Goal: Answer question/provide support: Share knowledge or assist other users

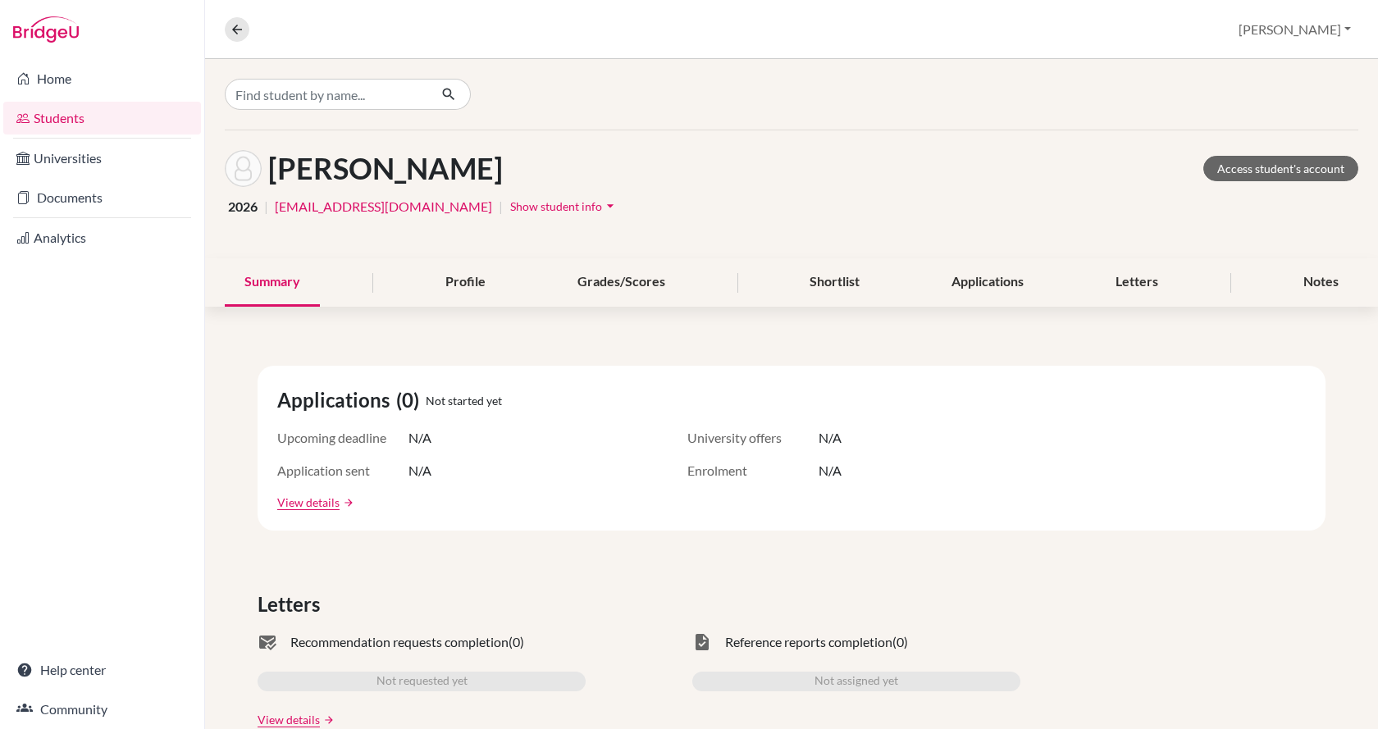
click at [109, 116] on link "Students" at bounding box center [102, 118] width 198 height 33
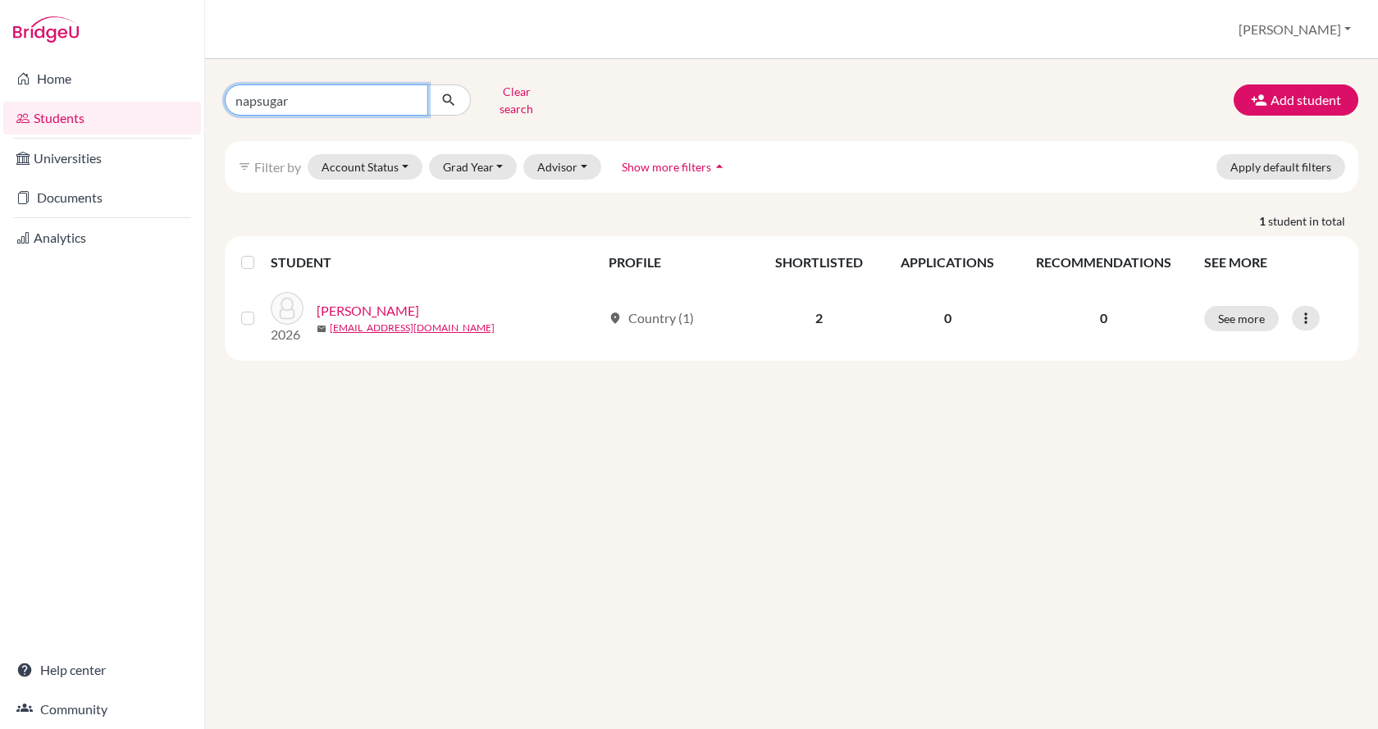
click at [315, 100] on input "napsugar" at bounding box center [326, 99] width 203 height 31
type input "n"
type input "zeteny"
click at [454, 94] on icon "submit" at bounding box center [449, 100] width 16 height 16
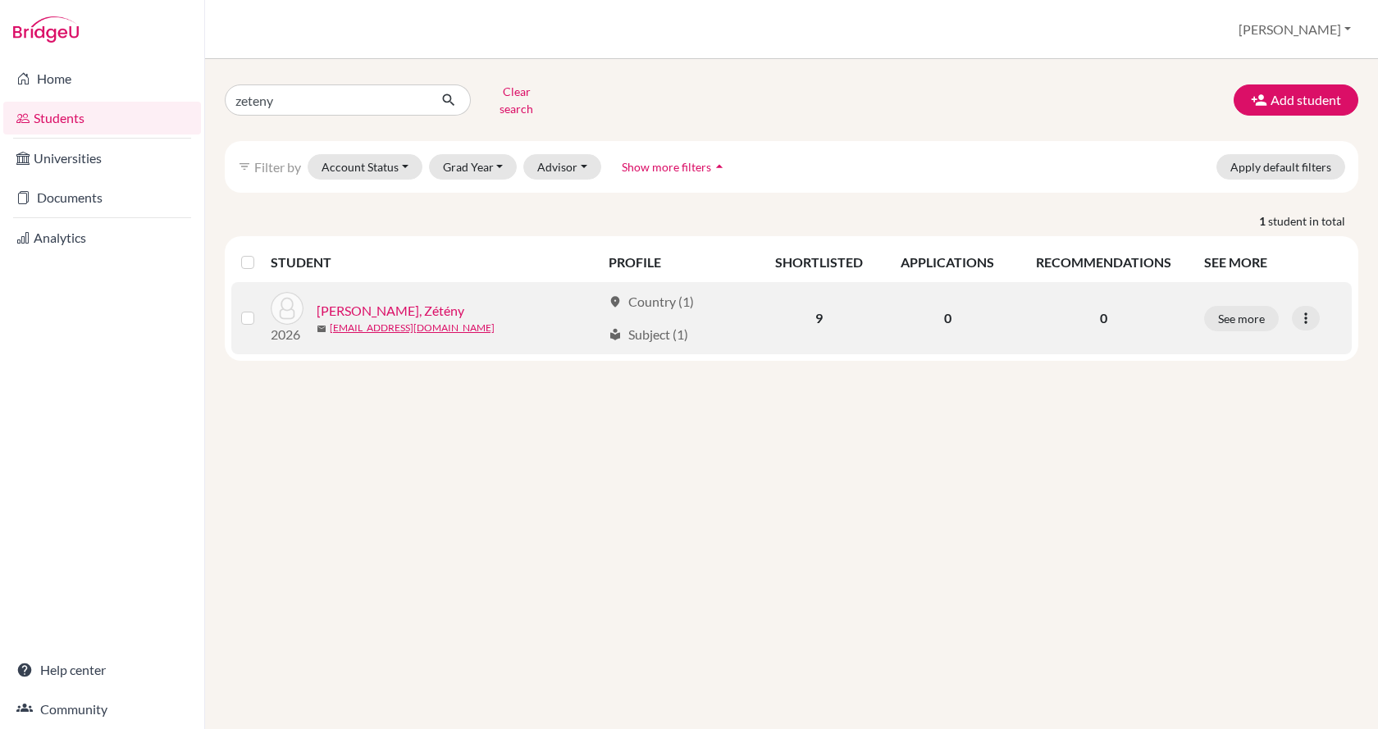
click at [383, 302] on link "[PERSON_NAME], Zétény" at bounding box center [391, 311] width 148 height 20
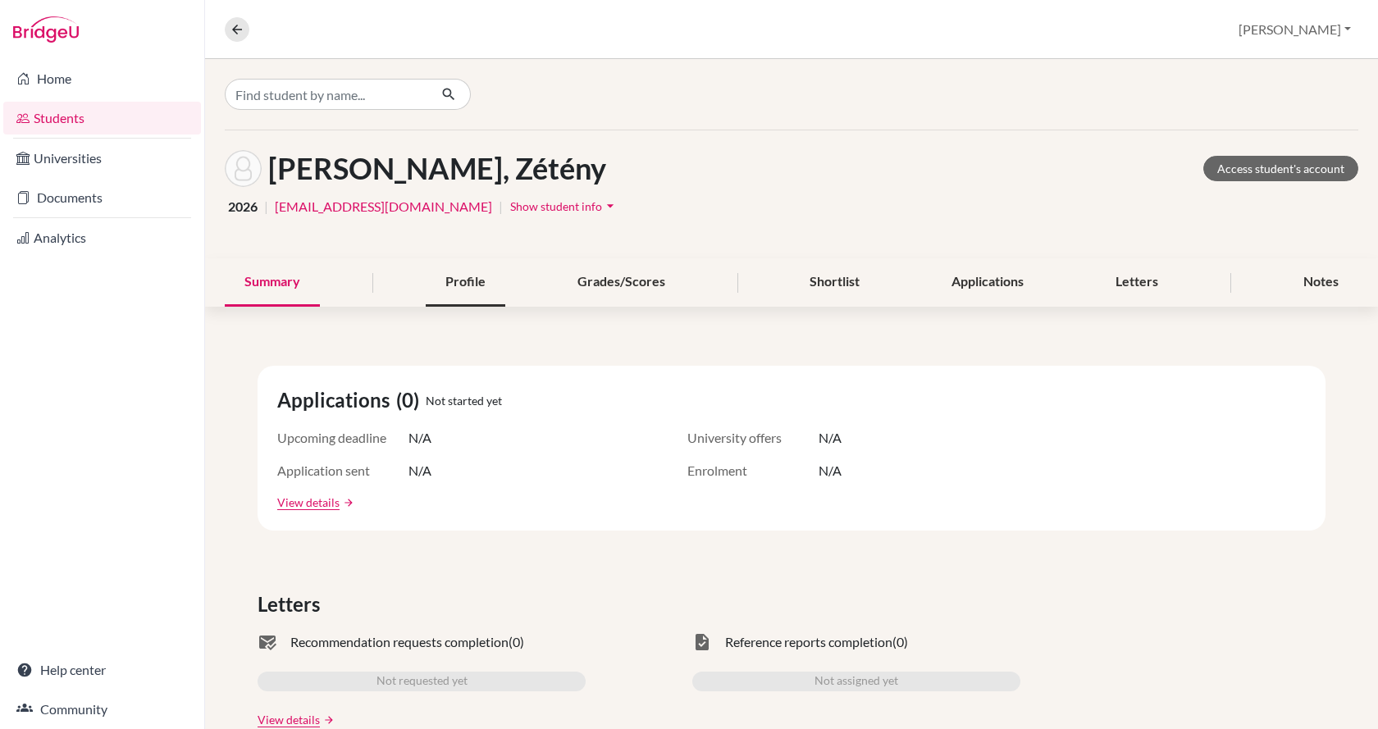
click at [483, 293] on div "Profile" at bounding box center [466, 282] width 80 height 48
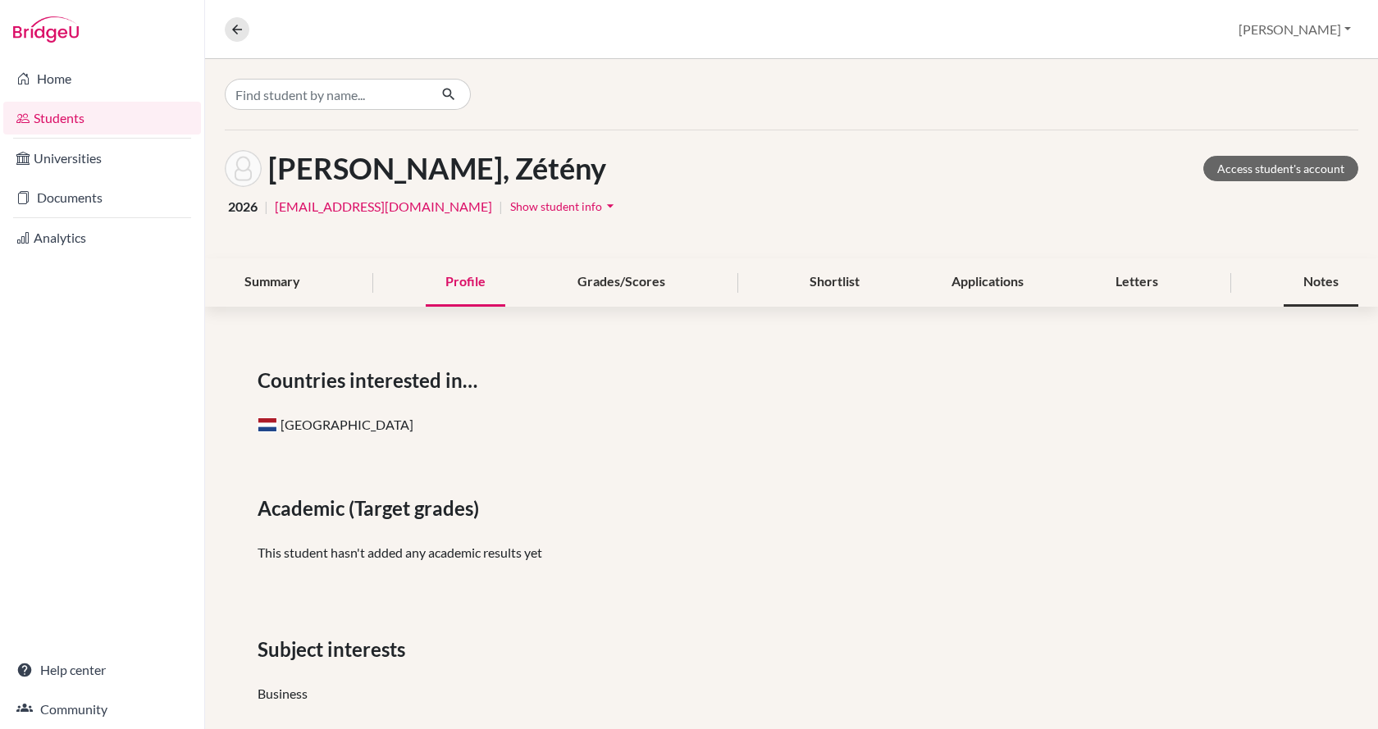
click at [1319, 288] on div "Notes" at bounding box center [1321, 282] width 75 height 48
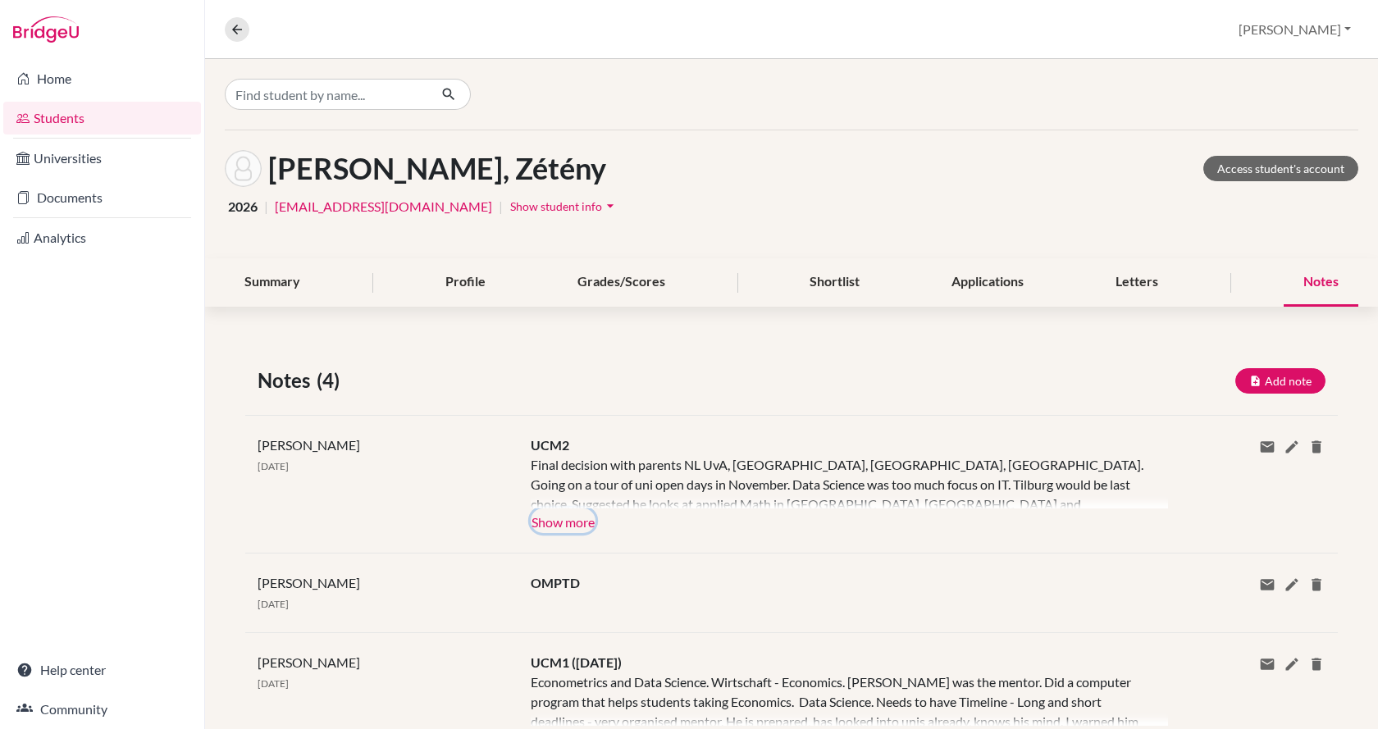
click at [569, 529] on button "Show more" at bounding box center [563, 521] width 65 height 25
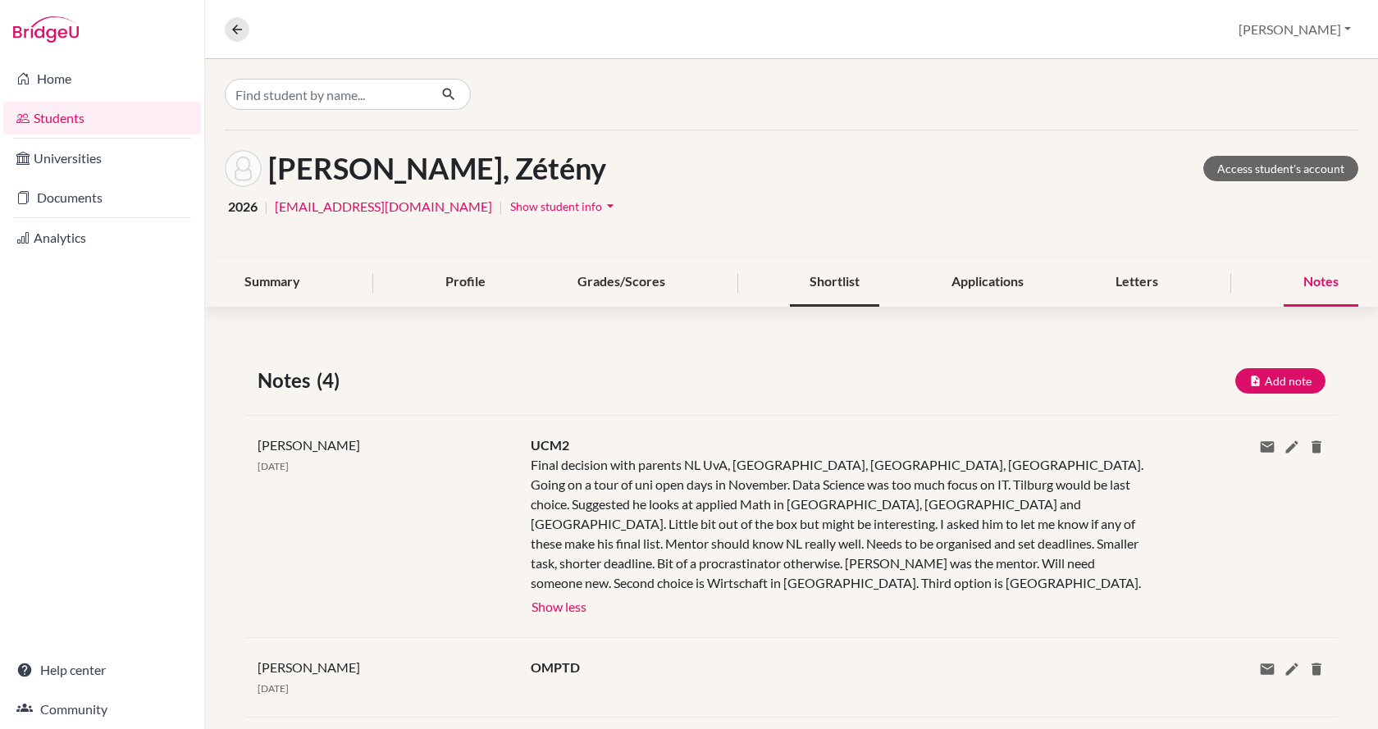
click at [843, 284] on div "Shortlist" at bounding box center [834, 282] width 89 height 48
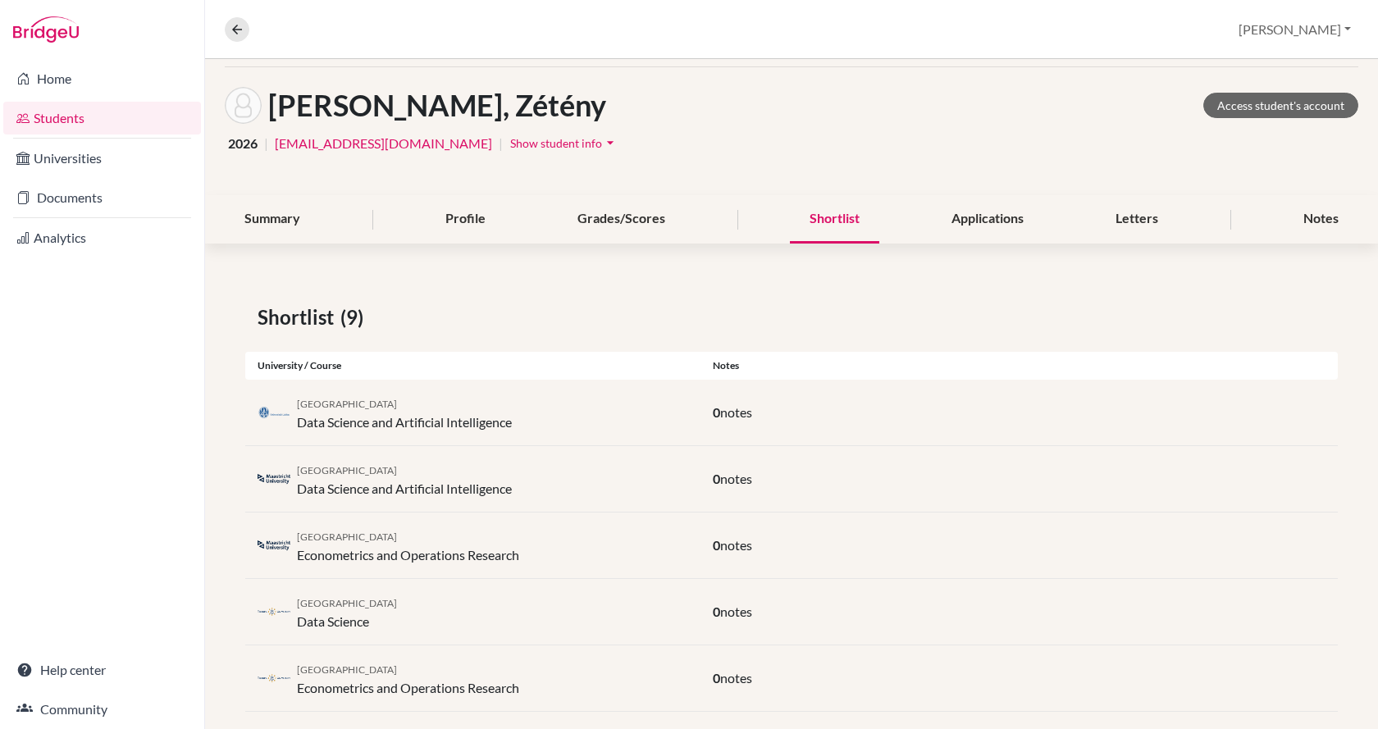
scroll to position [23, 0]
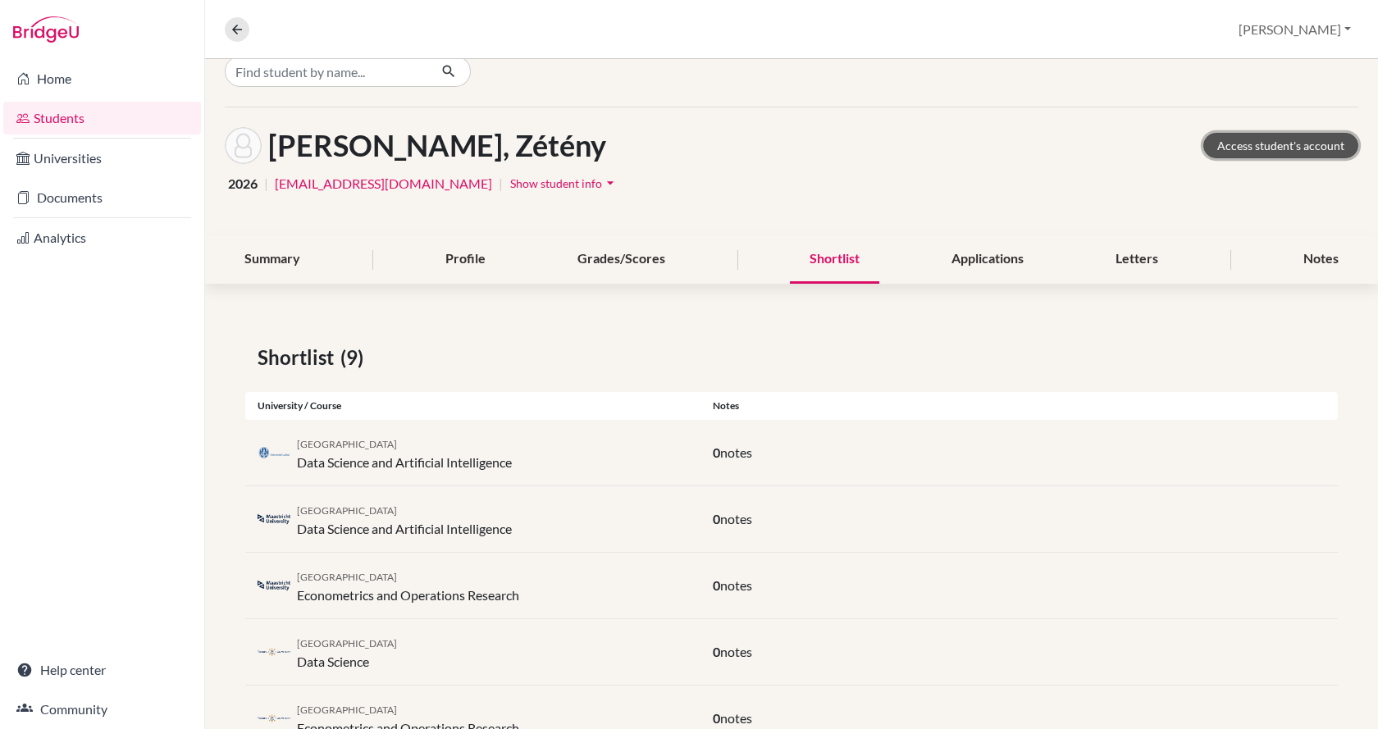
click at [1235, 142] on link "Access student's account" at bounding box center [1280, 145] width 155 height 25
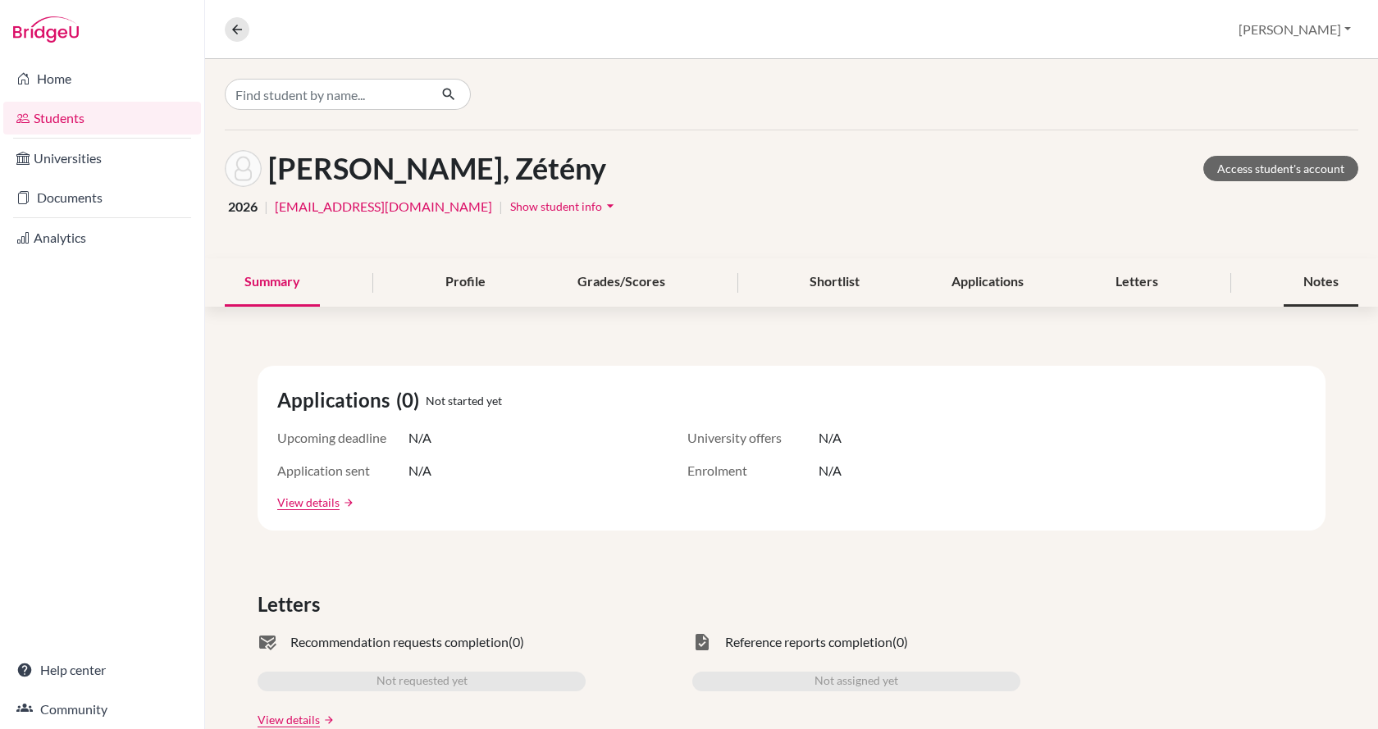
click at [1291, 279] on div "Notes" at bounding box center [1321, 282] width 75 height 48
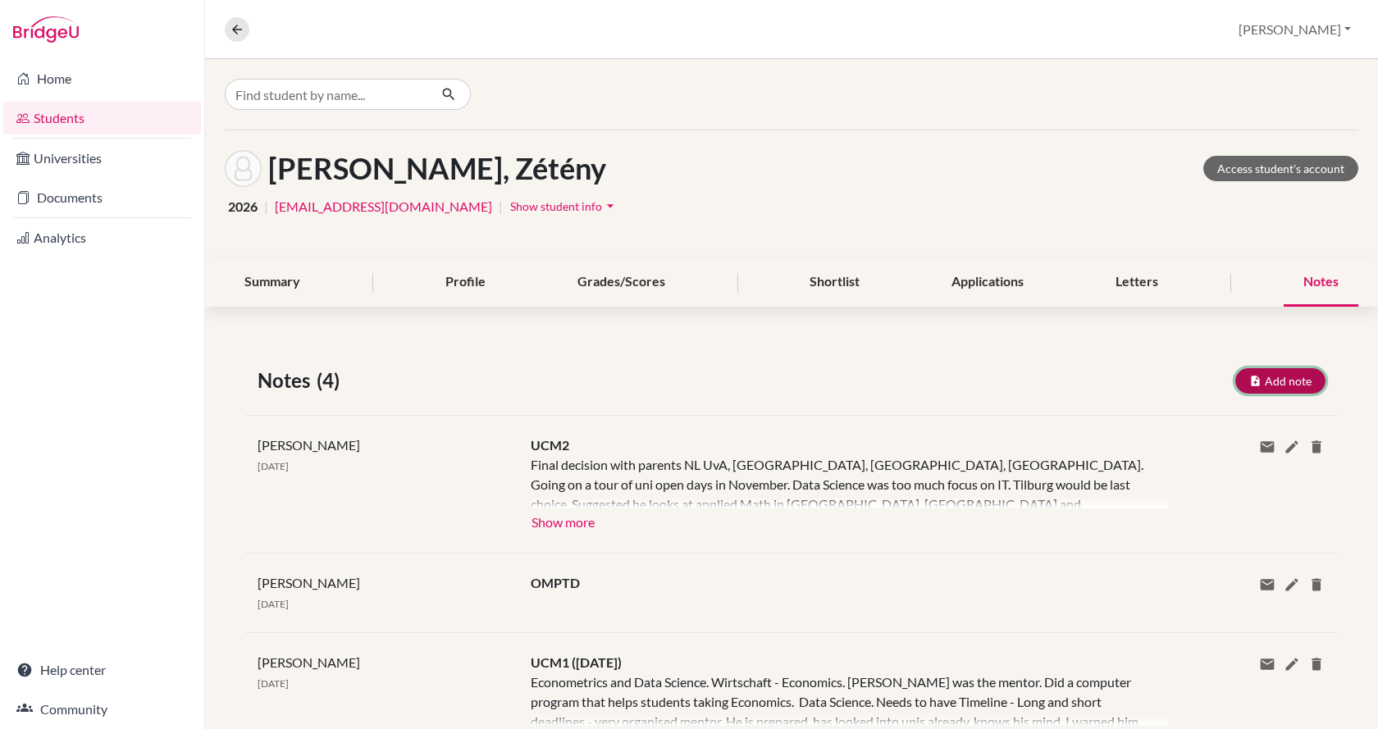
click at [1274, 383] on button "Add note" at bounding box center [1280, 380] width 90 height 25
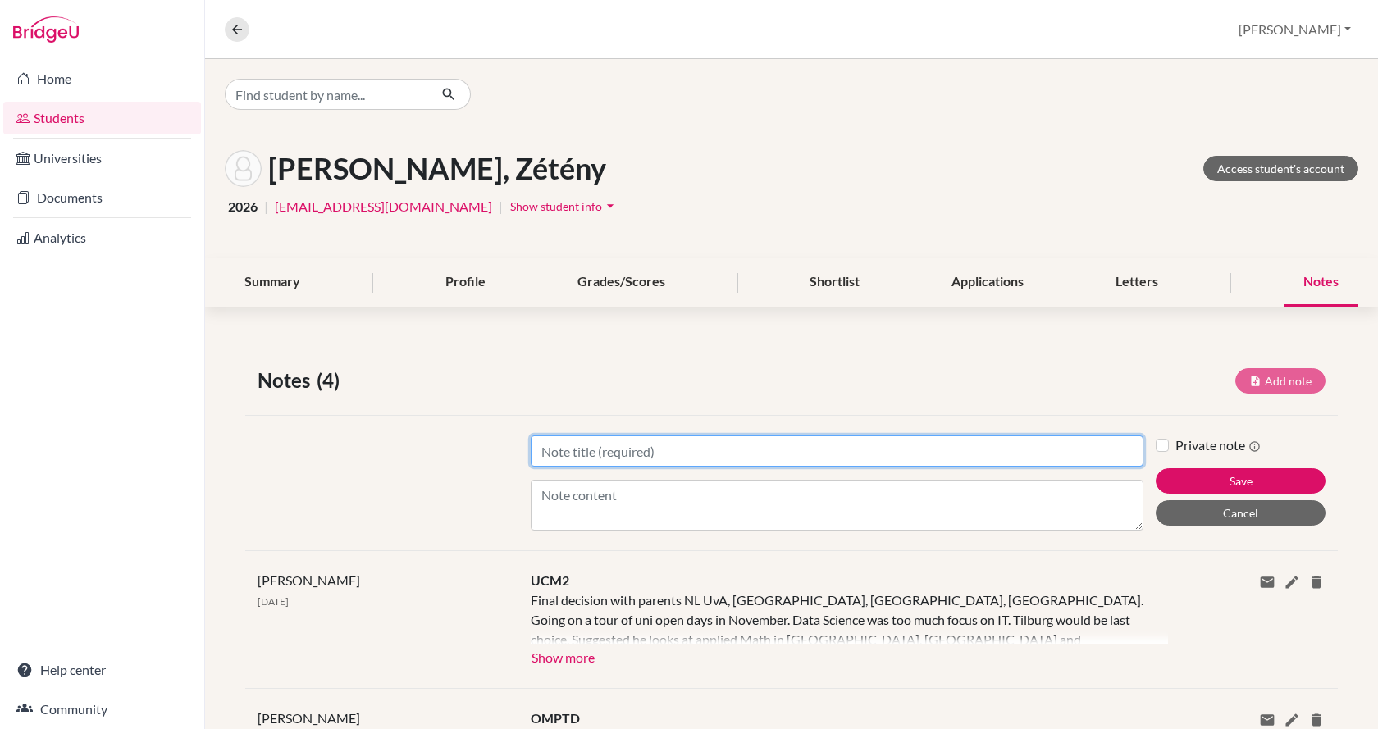
click at [733, 455] on input "Title" at bounding box center [837, 451] width 613 height 31
type input "MM1"
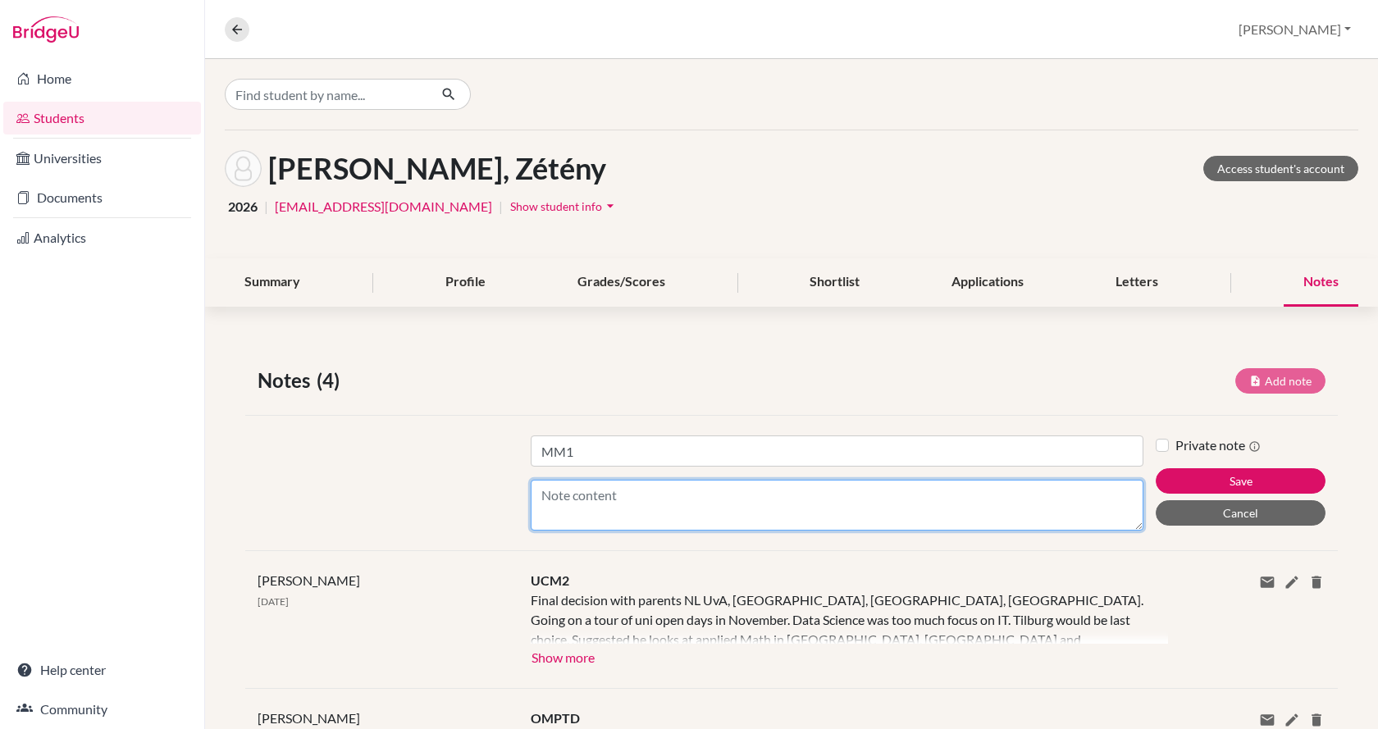
click at [719, 503] on textarea "Content" at bounding box center [837, 505] width 613 height 51
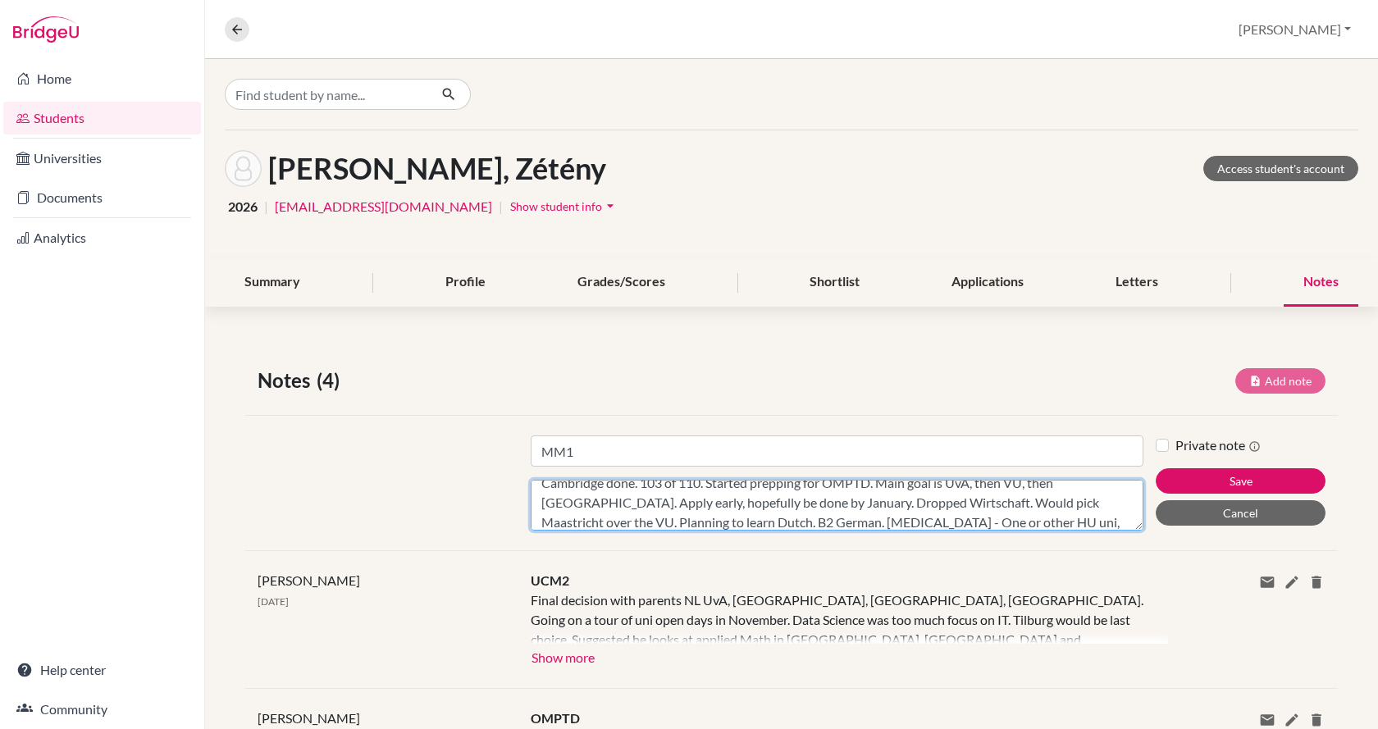
scroll to position [32, 0]
click at [683, 521] on textarea "Cambridge done. 103 of 110. Started prepping for OMPTD. Main goal is UvA, then …" at bounding box center [837, 505] width 613 height 51
type textarea "Cambridge done. 103 of 110. Started prepping for OMPTD. Main goal is UvA, then …"
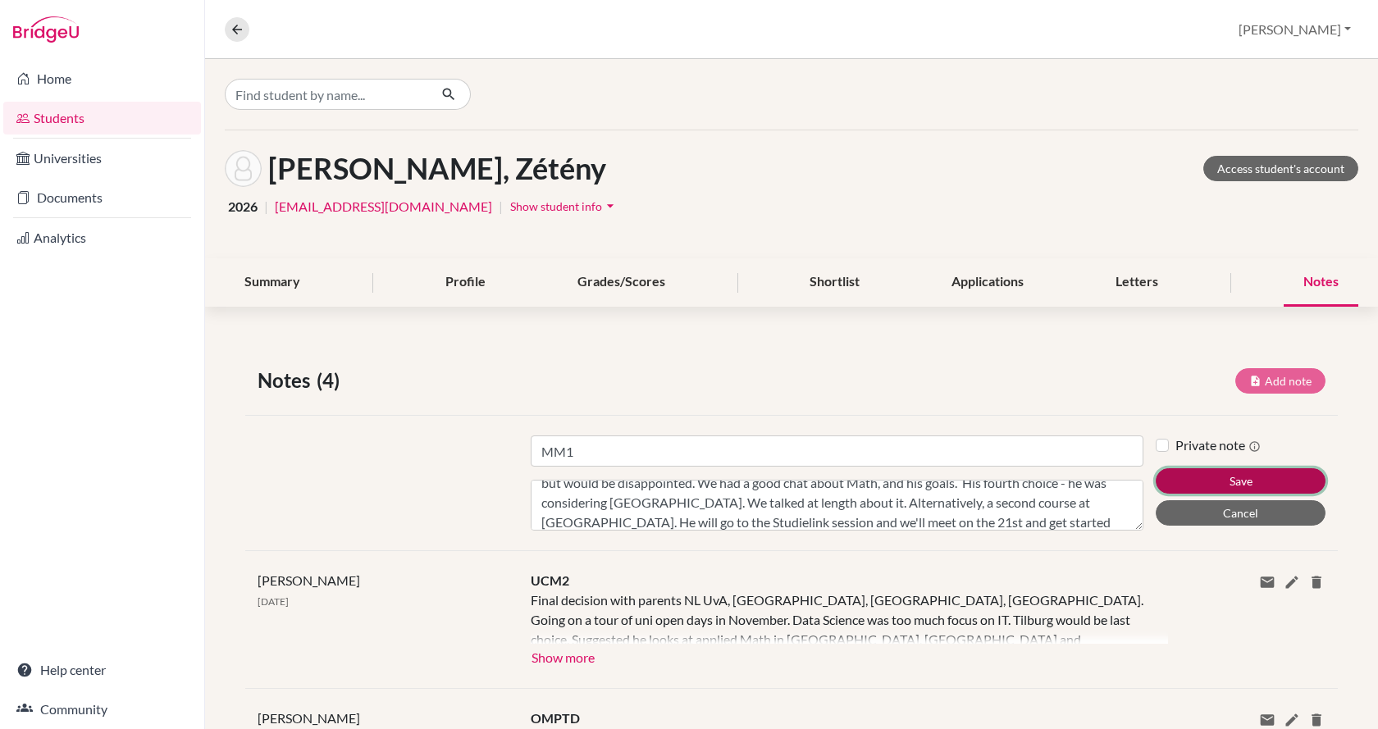
click at [1173, 478] on button "Save" at bounding box center [1241, 480] width 170 height 25
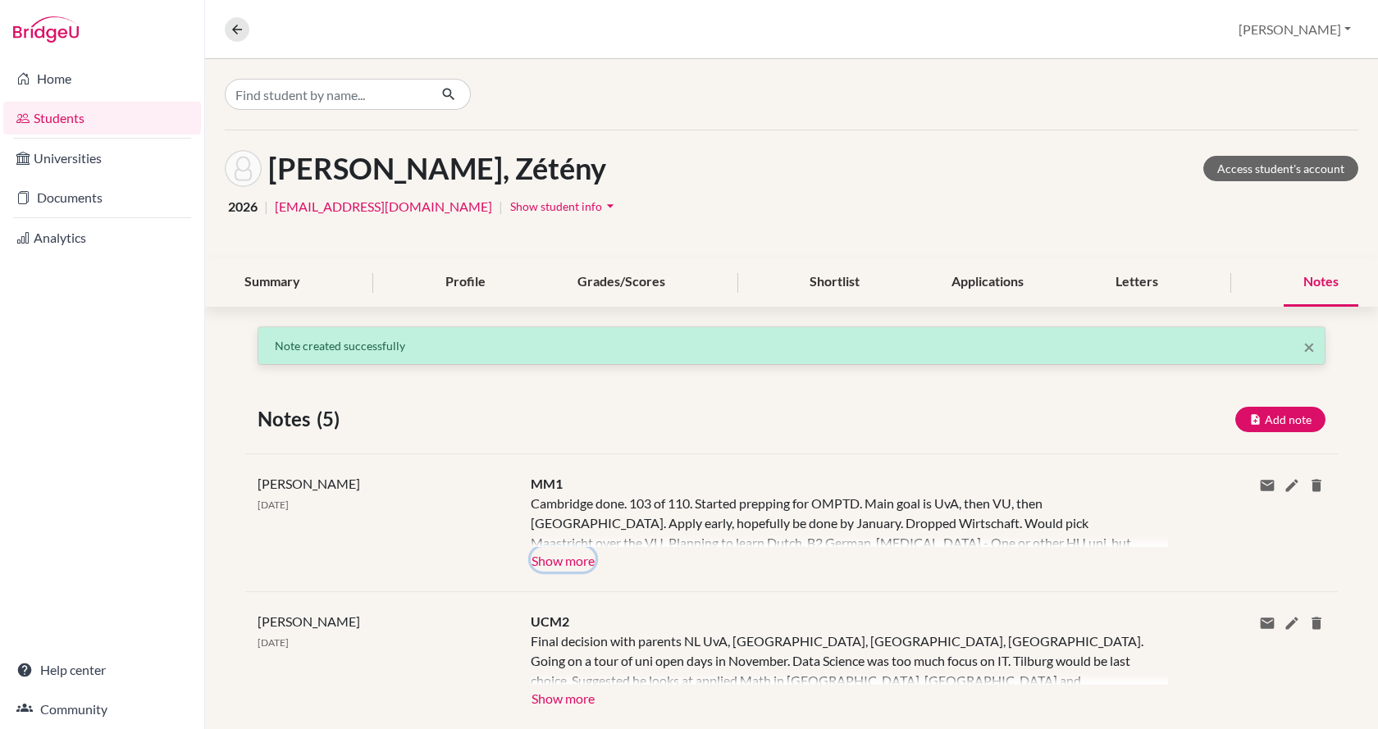
click at [582, 559] on button "Show more" at bounding box center [563, 559] width 65 height 25
